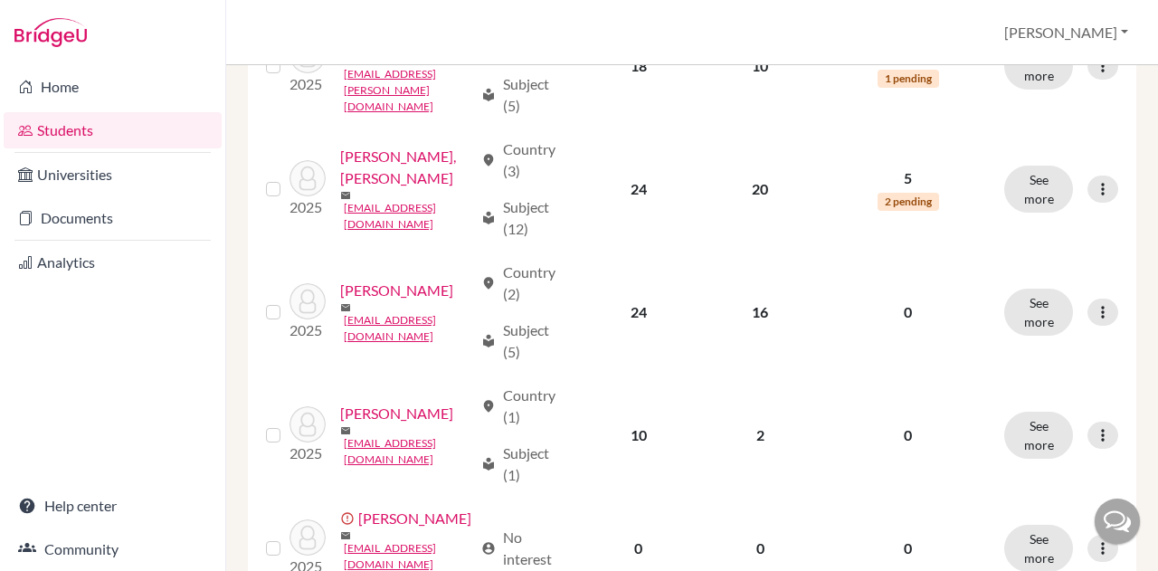
scroll to position [2059, 0]
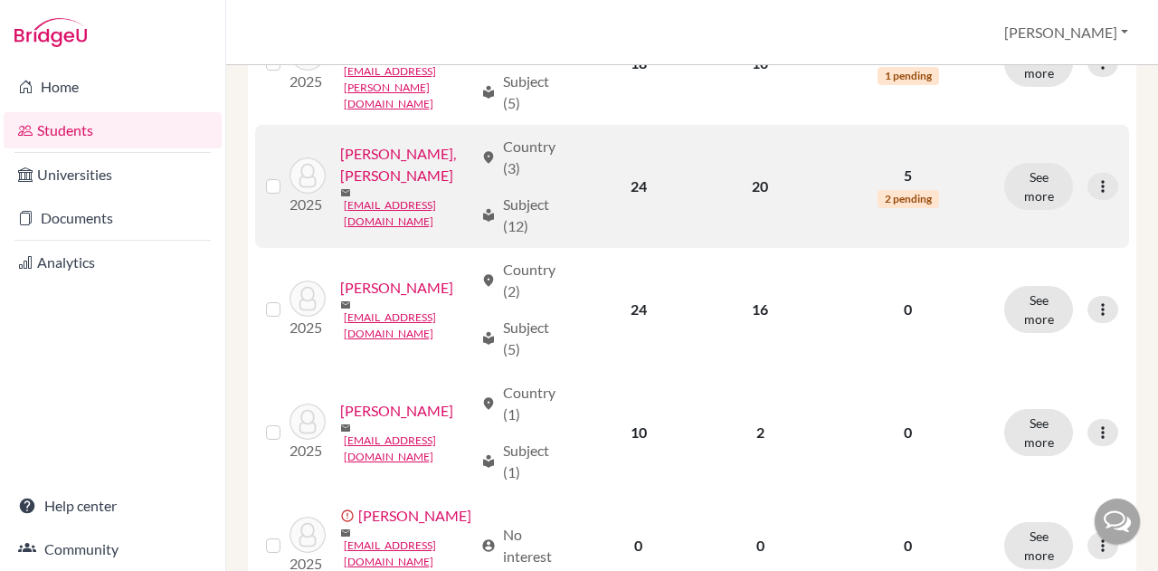
click at [347, 186] on link "Li, Charlie Wei" at bounding box center [406, 164] width 133 height 43
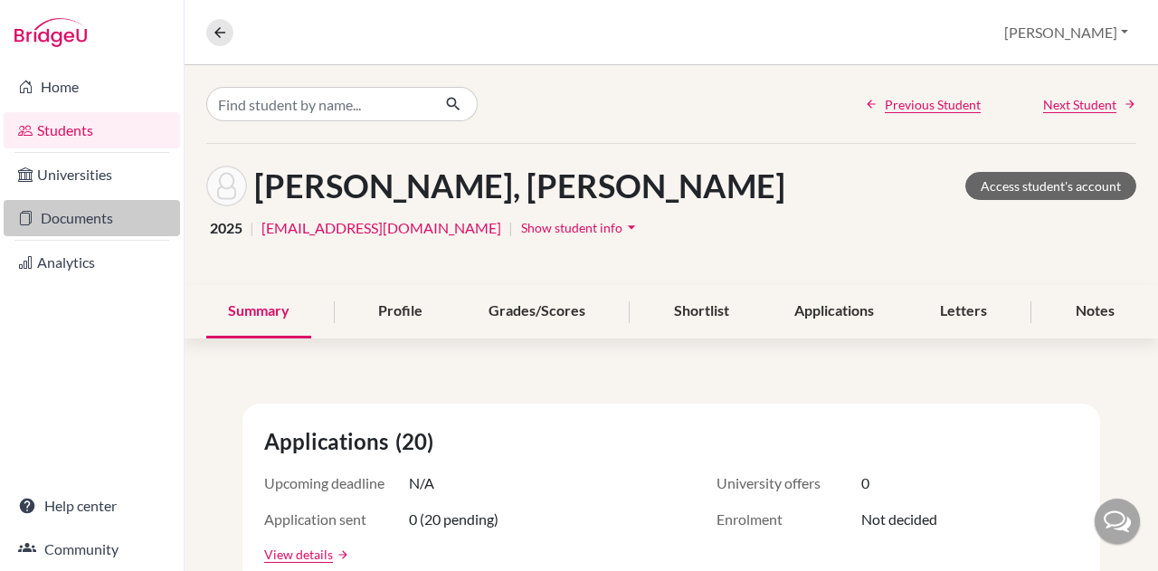
click at [84, 221] on link "Documents" at bounding box center [92, 218] width 176 height 36
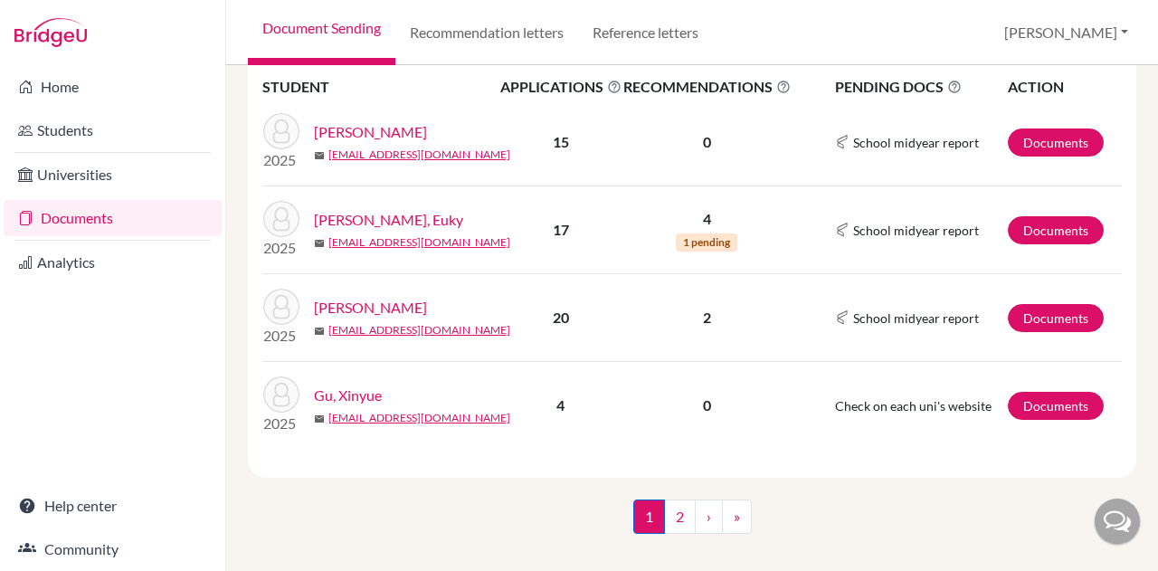
scroll to position [1913, 0]
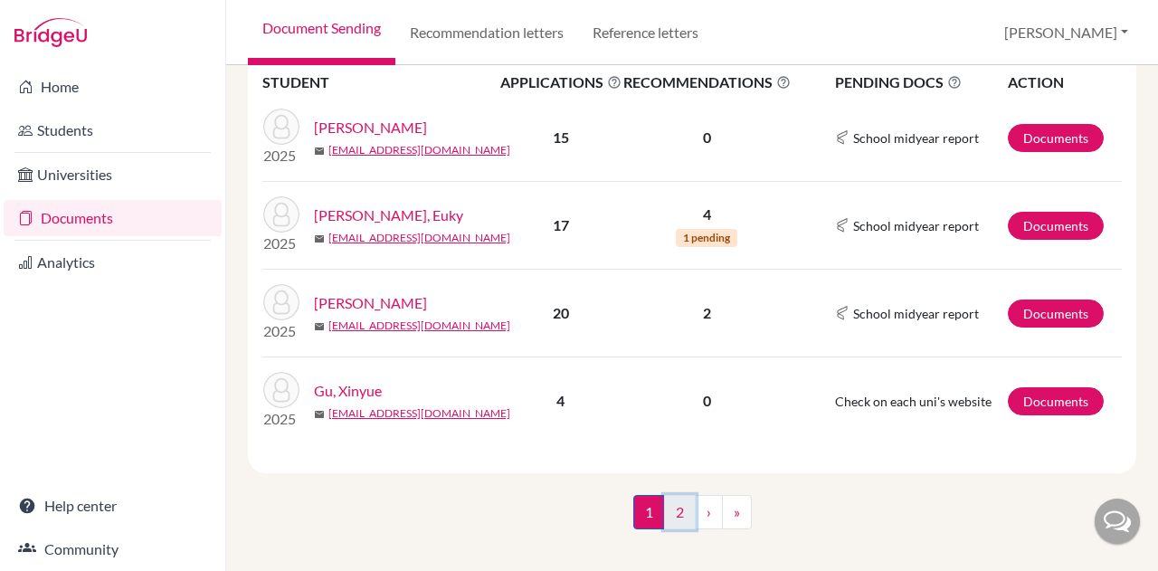
click at [666, 499] on link "2" at bounding box center [680, 512] width 32 height 34
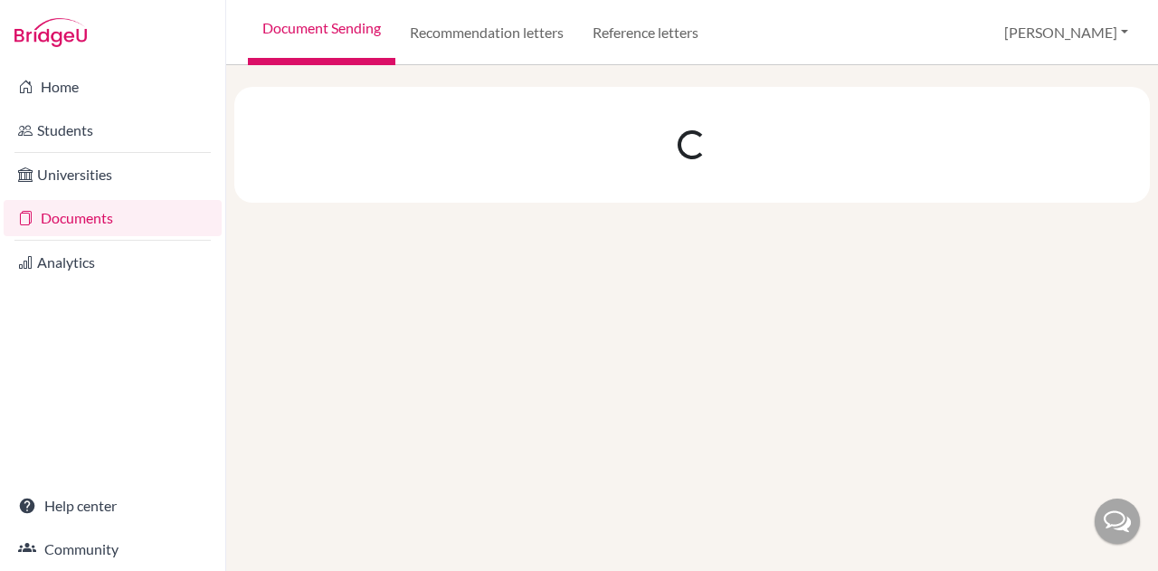
scroll to position [0, 0]
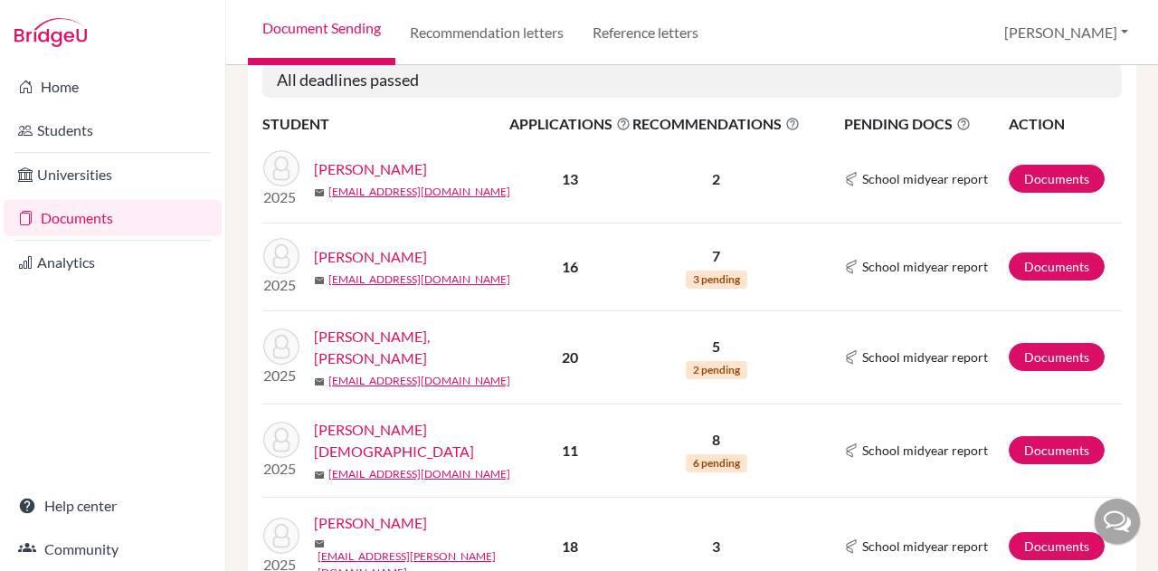
scroll to position [338, 0]
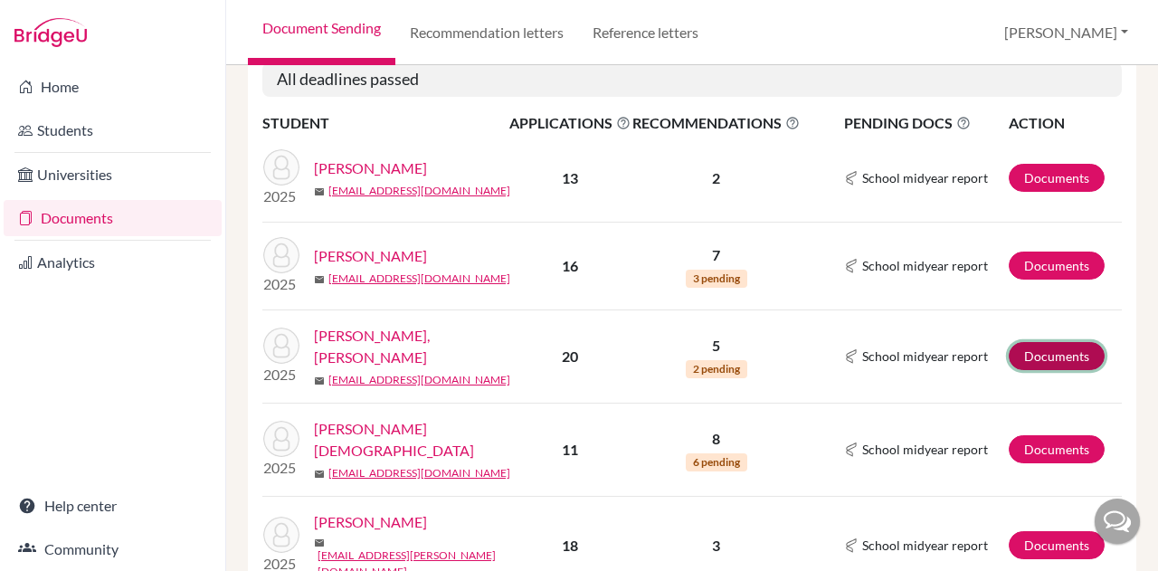
click at [1062, 349] on link "Documents" at bounding box center [1057, 356] width 96 height 28
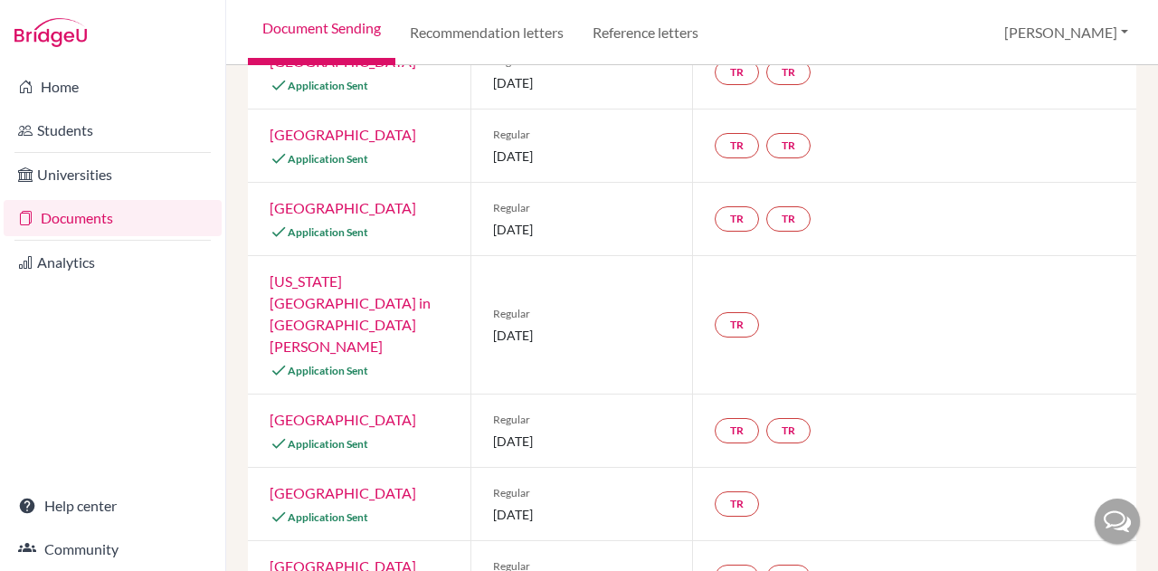
scroll to position [1336, 0]
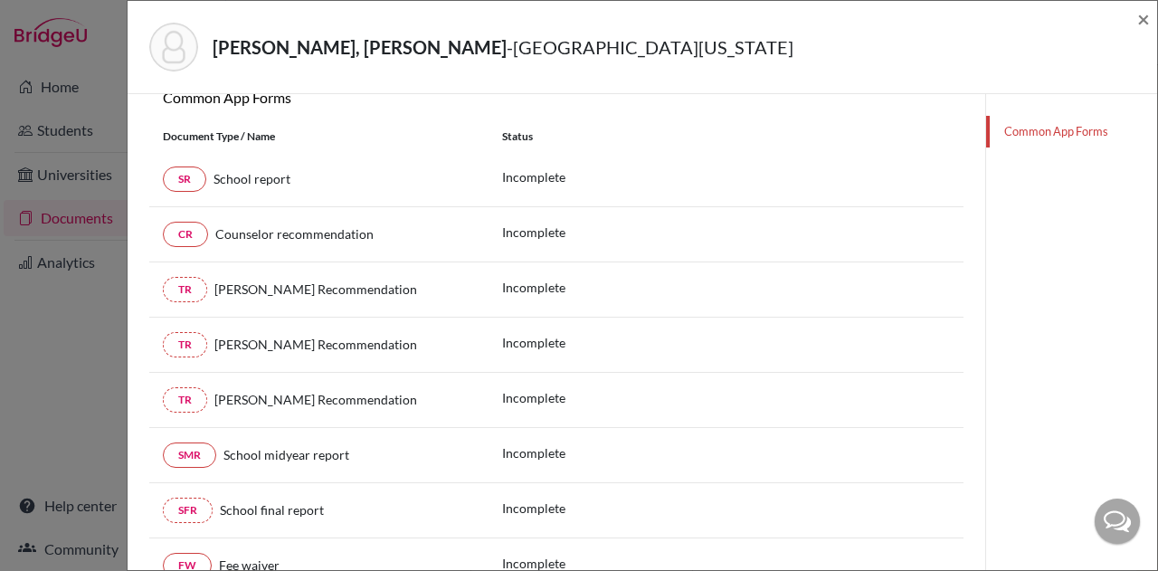
scroll to position [207, 0]
click at [1139, 23] on span "×" at bounding box center [1143, 18] width 13 height 26
